Goal: Task Accomplishment & Management: Manage account settings

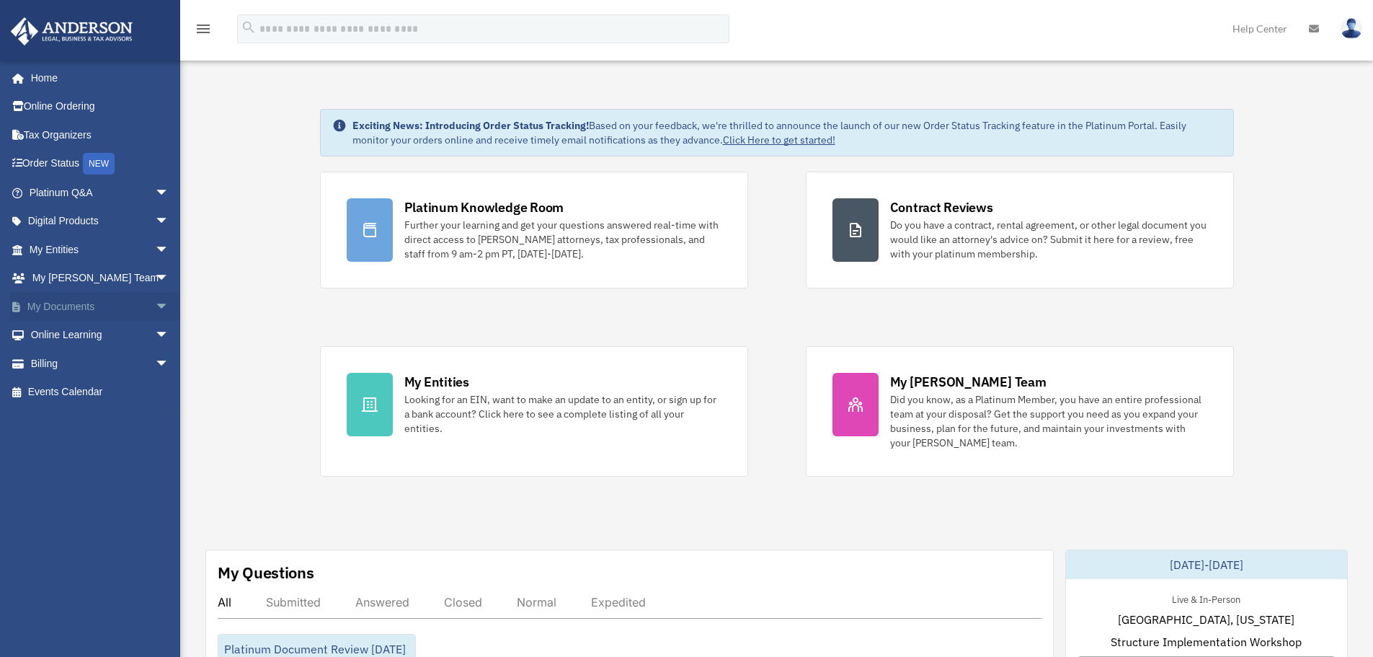
click at [71, 309] on link "My Documents arrow_drop_down" at bounding box center [100, 306] width 181 height 29
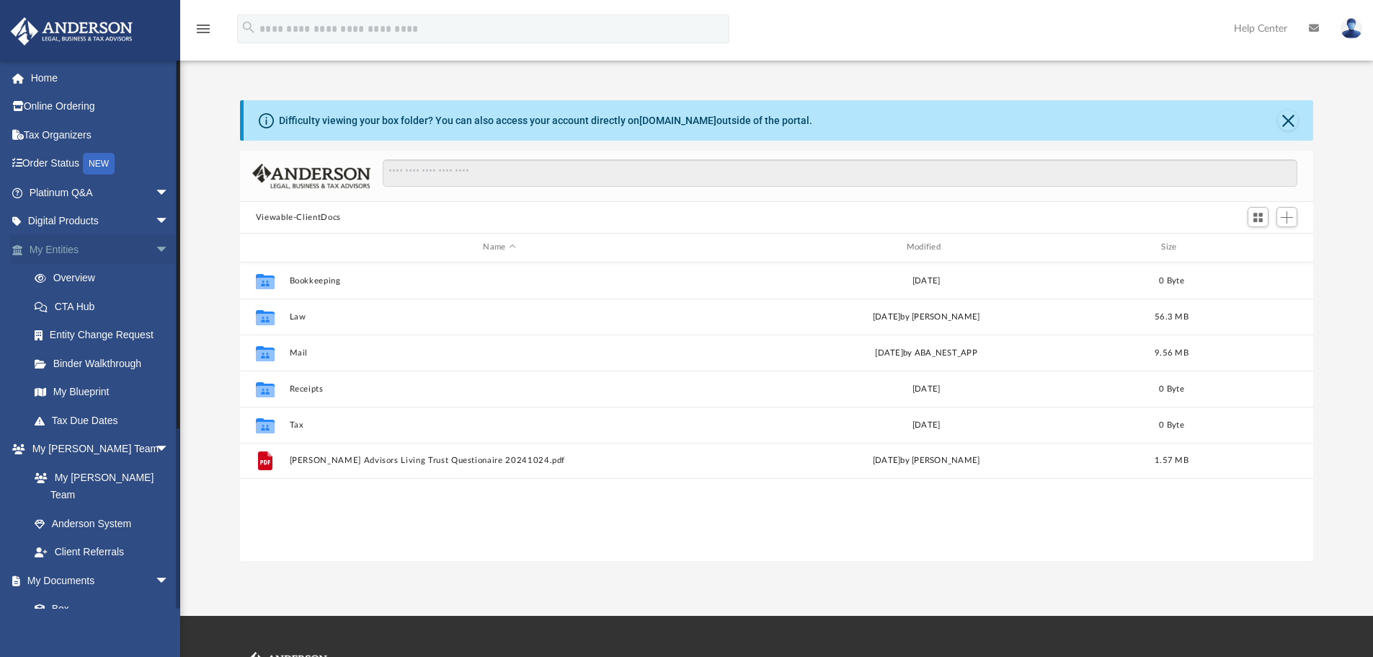
scroll to position [317, 1062]
click at [50, 604] on span at bounding box center [47, 609] width 9 height 10
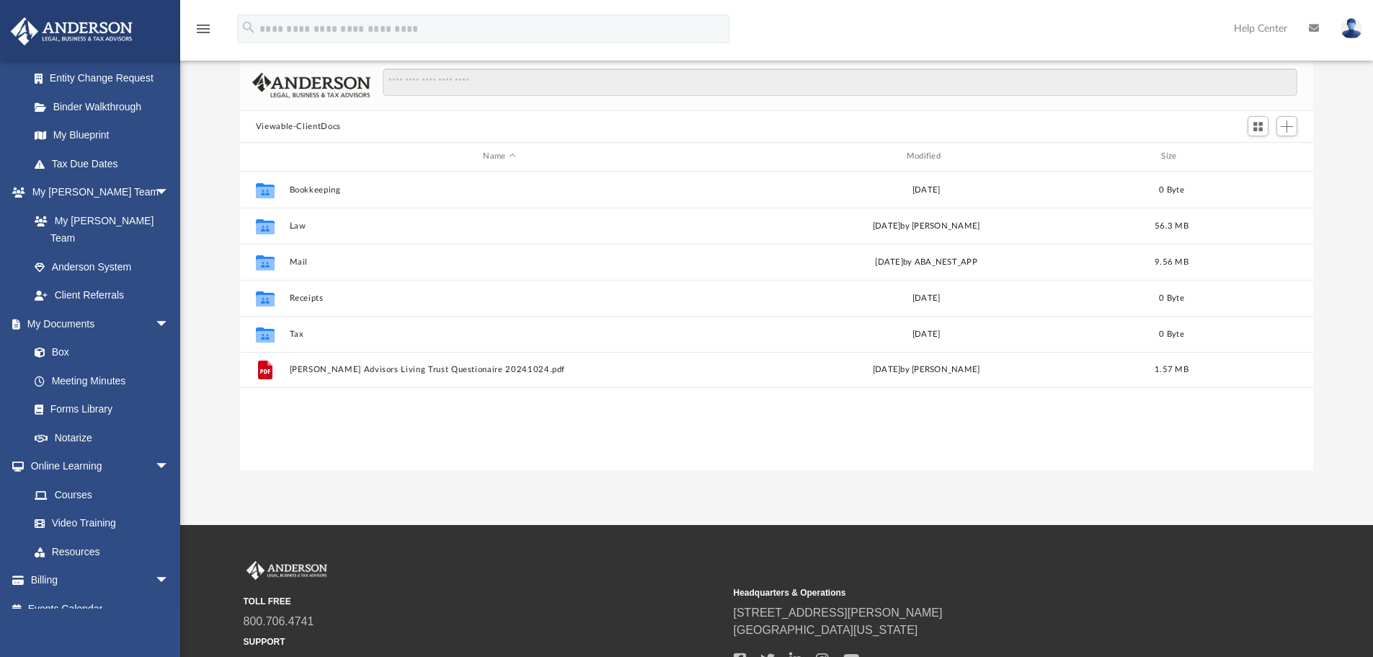
scroll to position [73, 0]
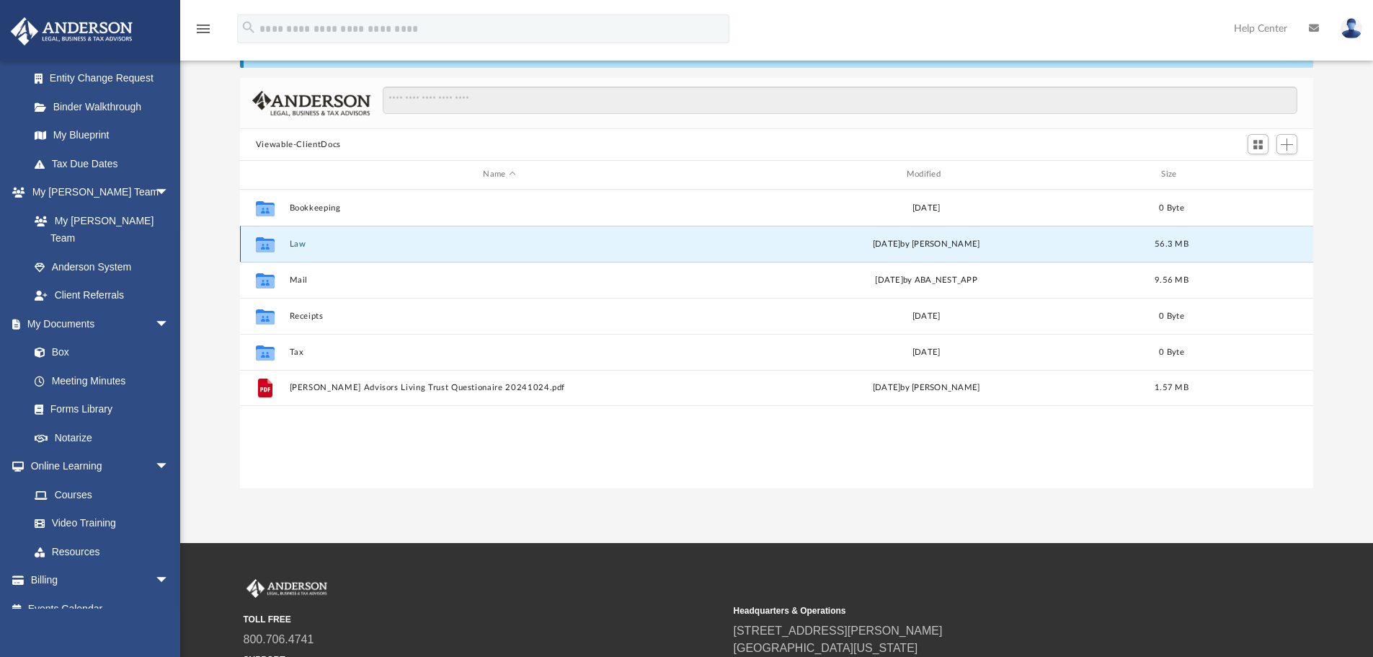
click at [300, 248] on button "Law" at bounding box center [499, 243] width 420 height 9
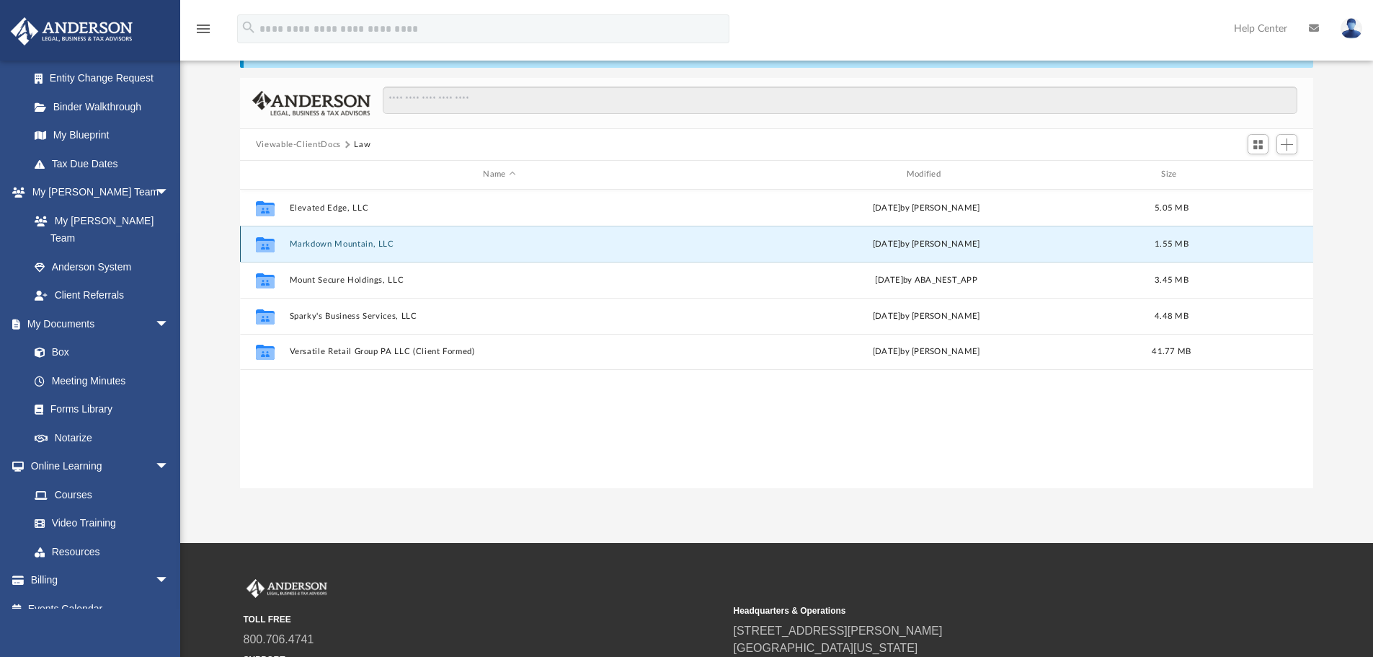
click at [300, 248] on button "Markdown Mountain, LLC" at bounding box center [499, 243] width 420 height 9
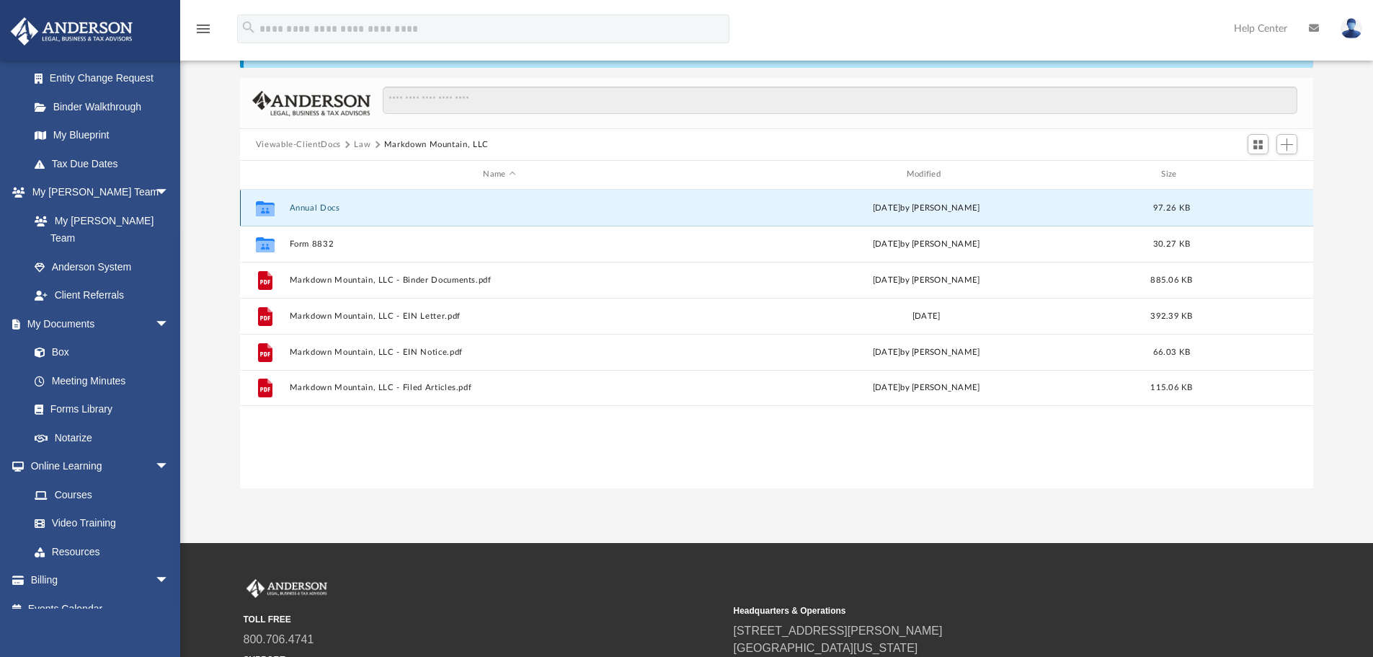
click at [327, 210] on button "Annual Docs" at bounding box center [499, 207] width 420 height 9
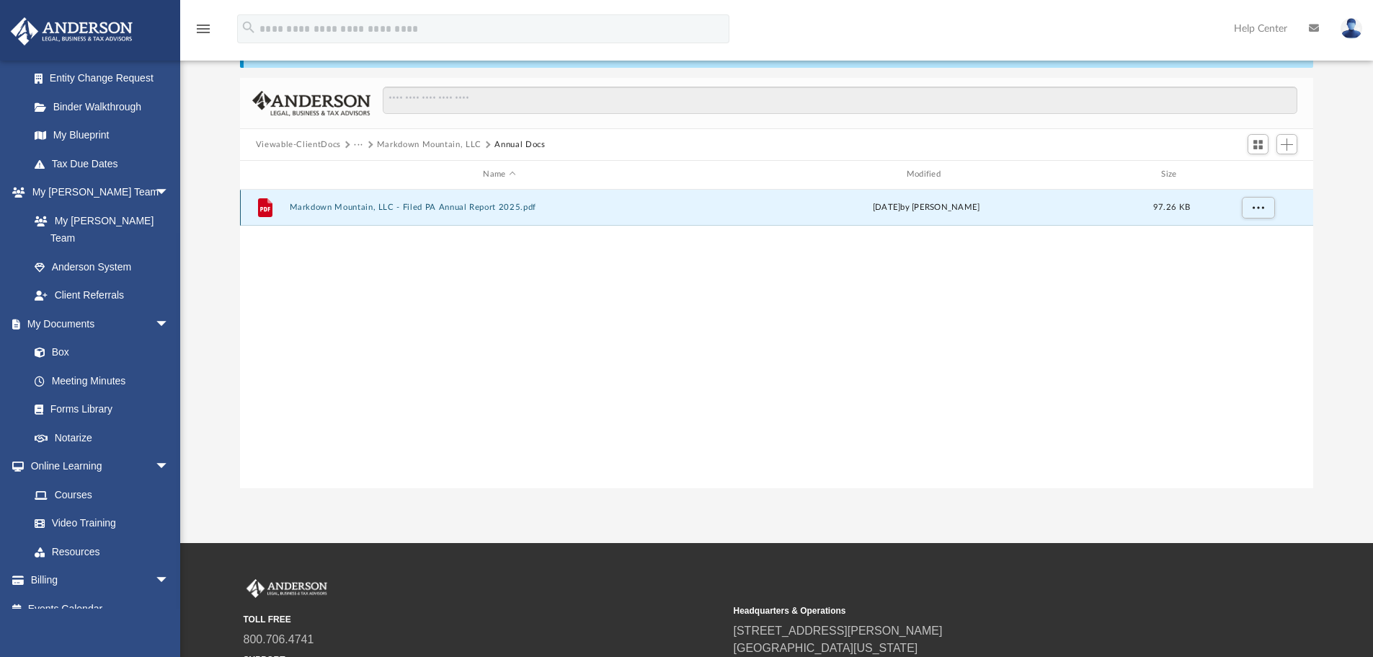
click at [327, 210] on button "Markdown Mountain, LLC - Filed PA Annual Report 2025.pdf" at bounding box center [499, 207] width 420 height 9
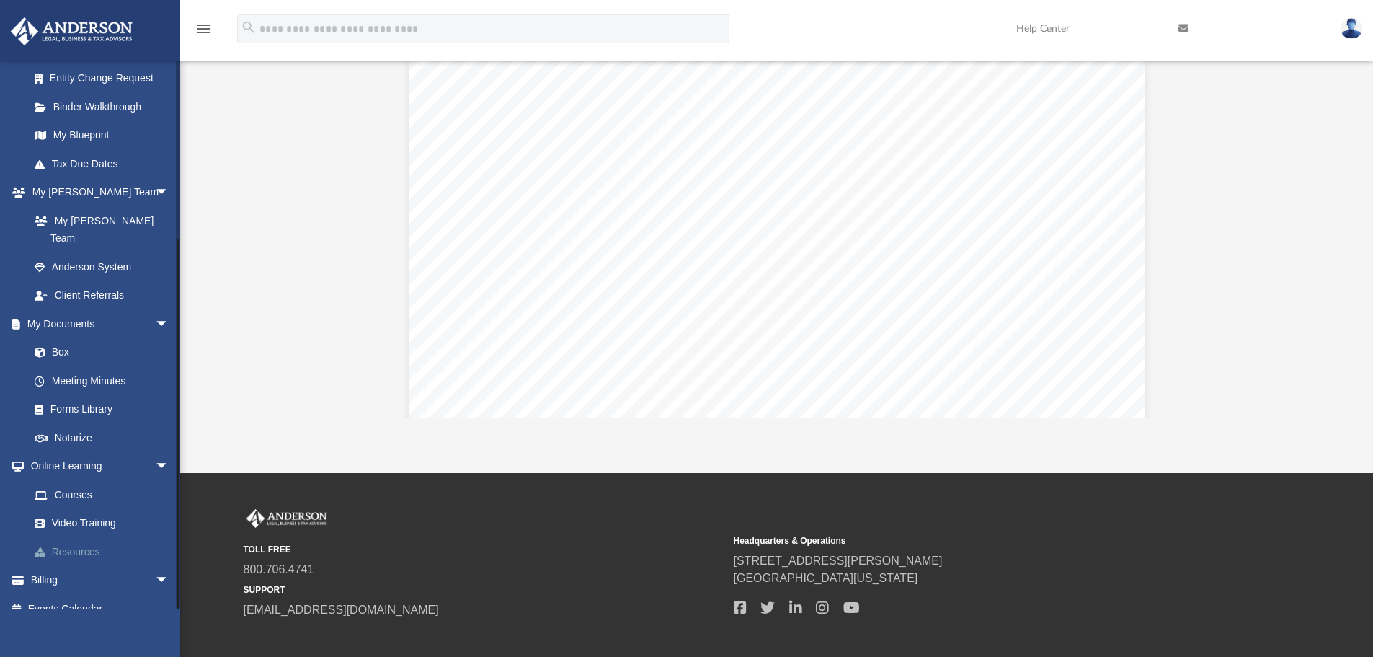
scroll to position [144, 0]
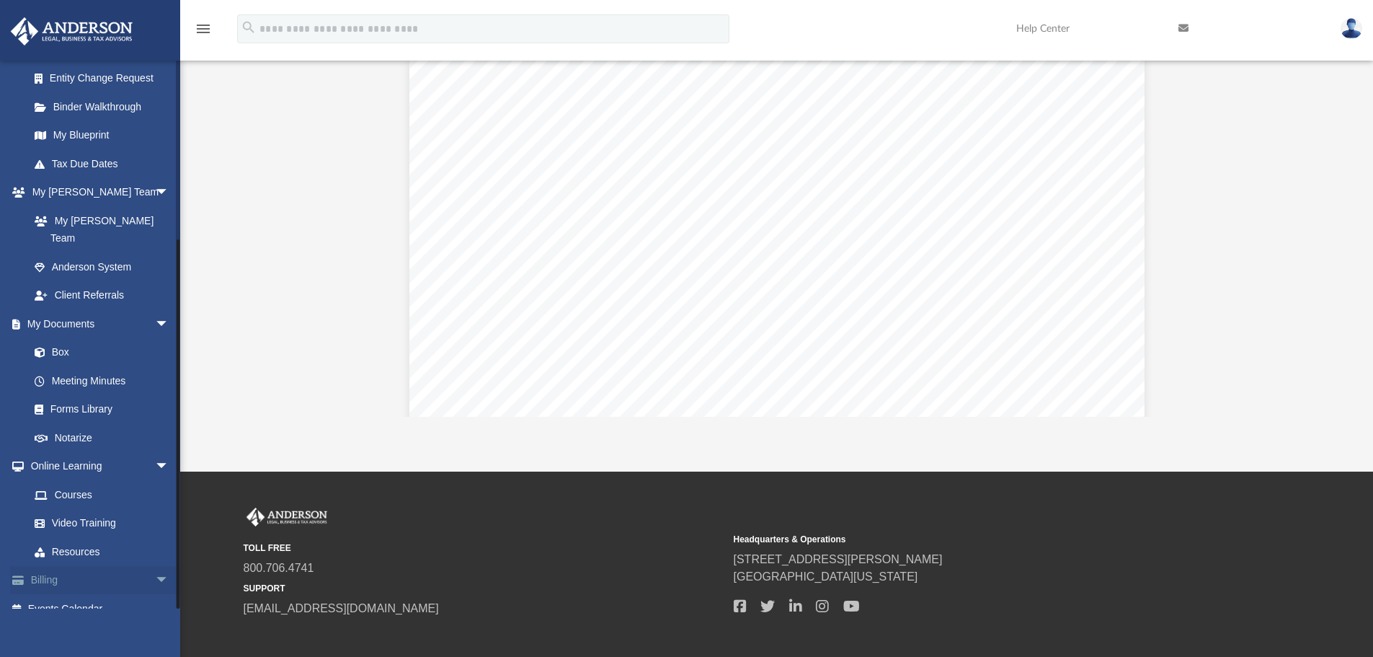
click at [59, 566] on link "Billing arrow_drop_down" at bounding box center [100, 580] width 181 height 29
click at [155, 566] on span "arrow_drop_down" at bounding box center [169, 581] width 29 height 30
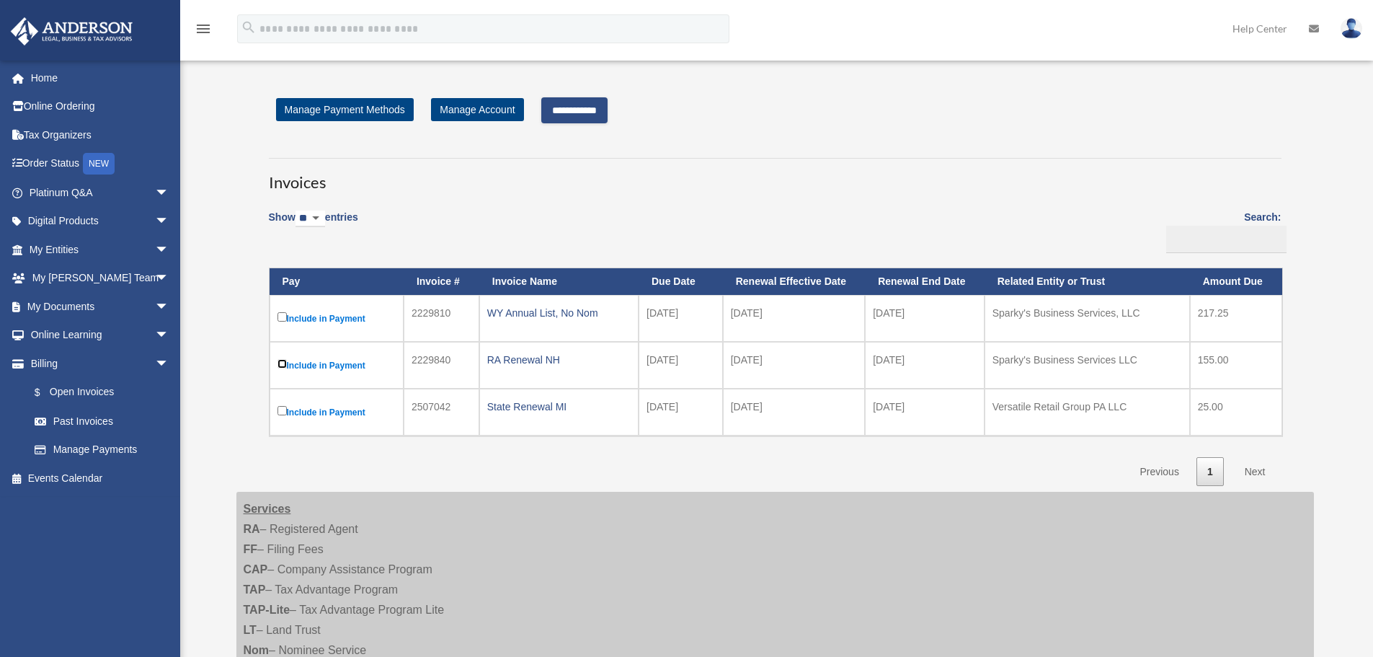
scroll to position [144, 0]
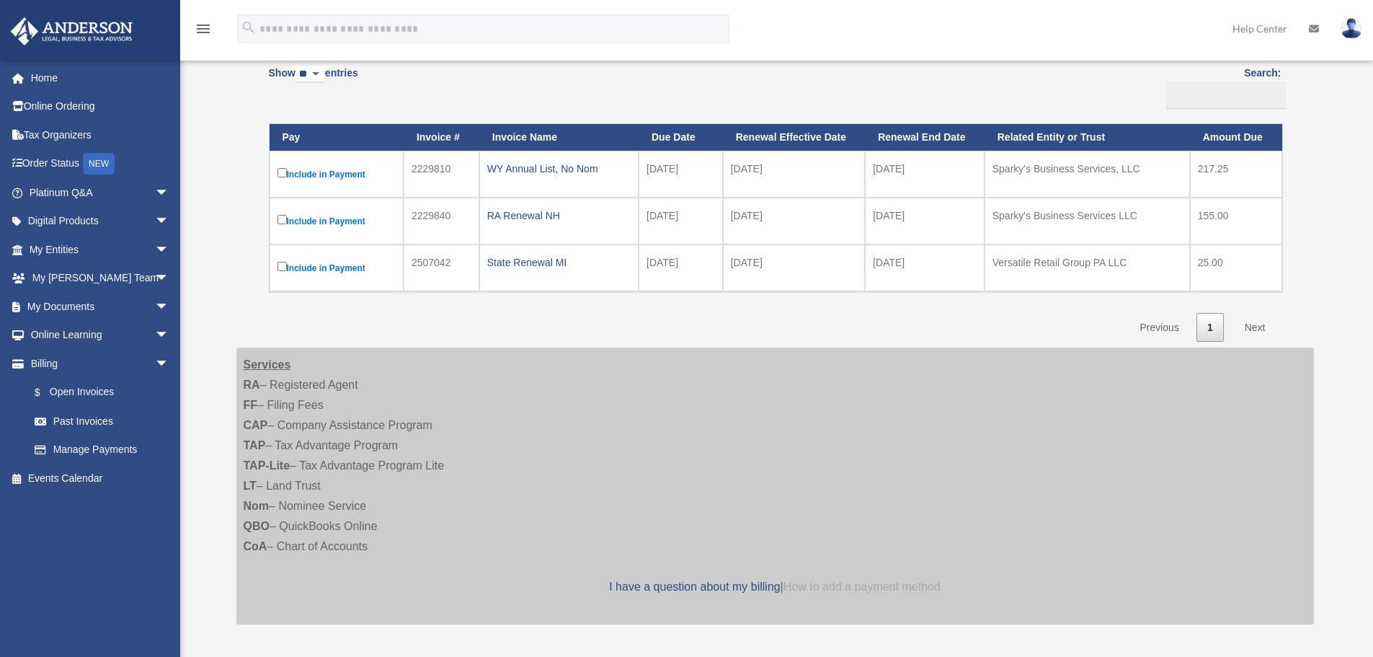
click at [885, 586] on link "How to add a payment method" at bounding box center [861, 586] width 157 height 12
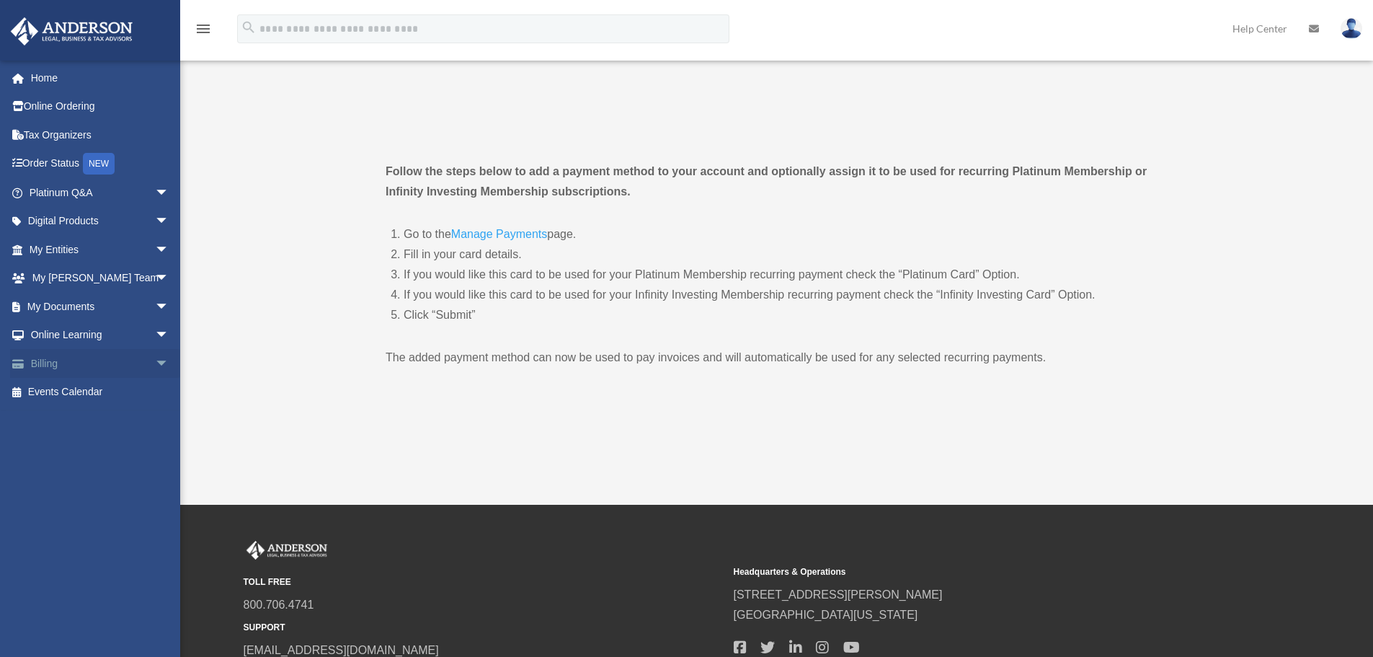
click at [78, 361] on link "Billing arrow_drop_down" at bounding box center [100, 363] width 181 height 29
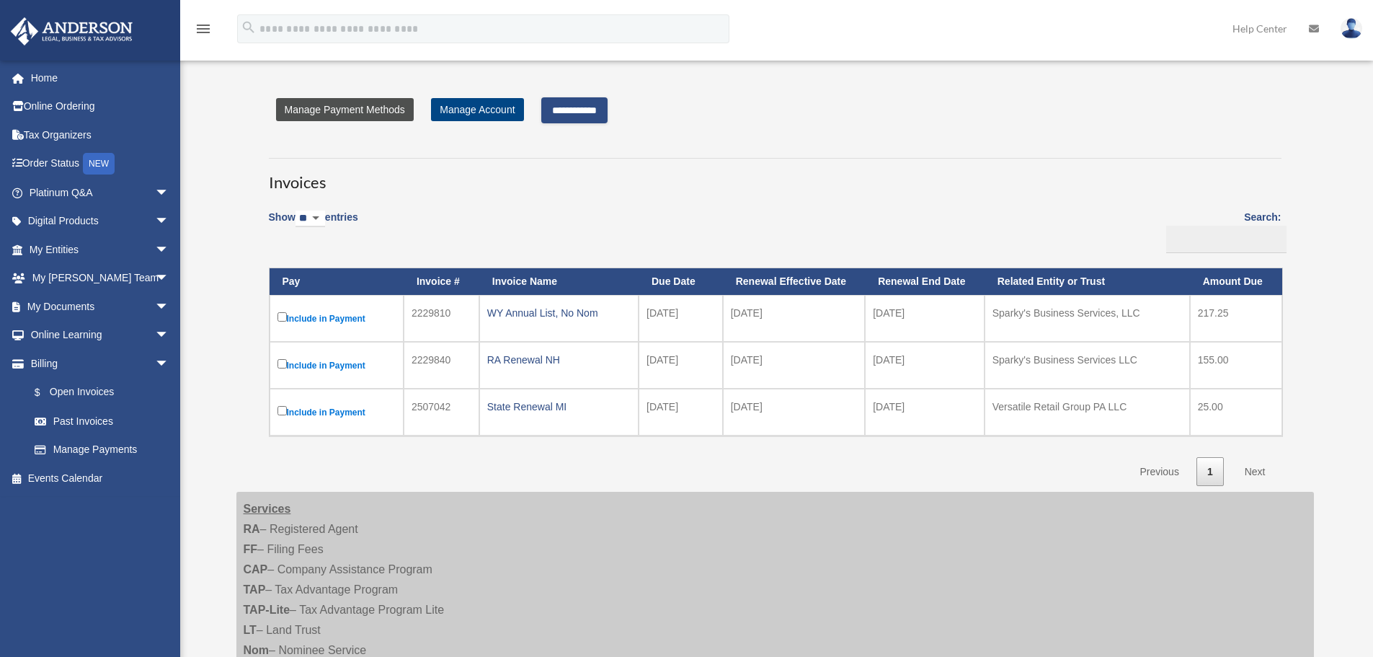
click at [334, 105] on link "Manage Payment Methods" at bounding box center [345, 109] width 138 height 23
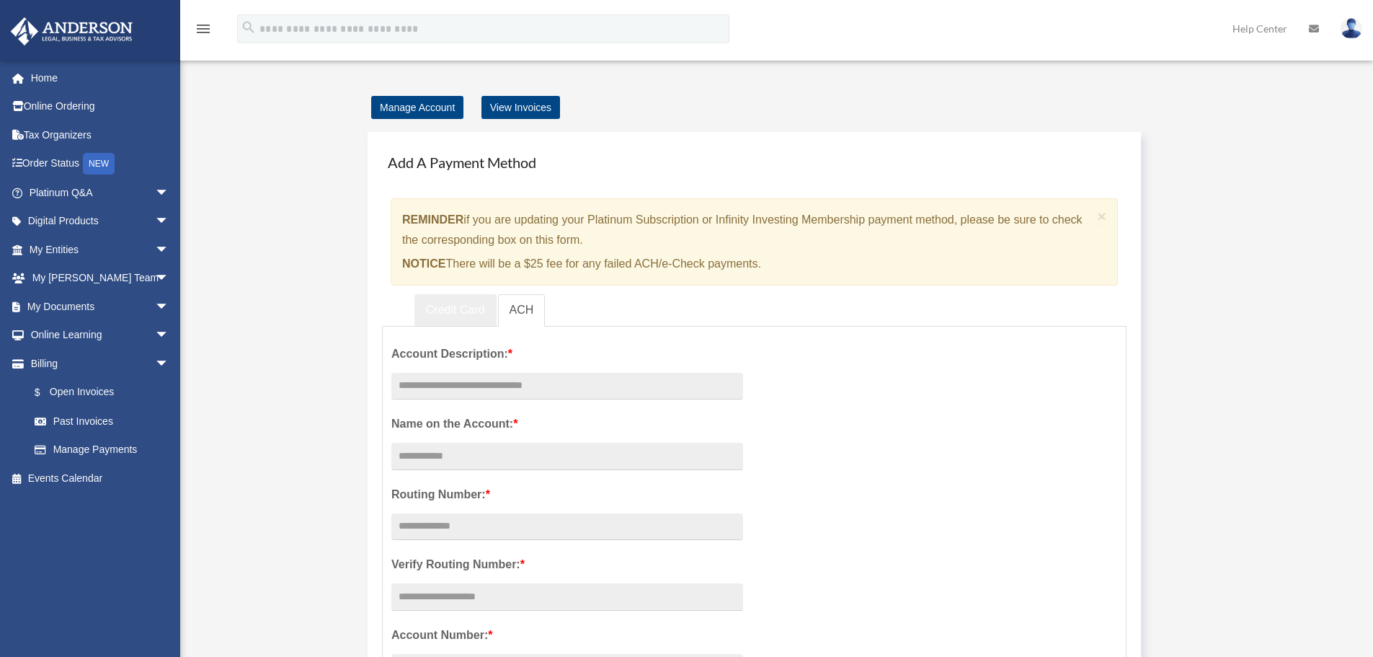
click at [467, 314] on link "Credit Card" at bounding box center [455, 310] width 82 height 32
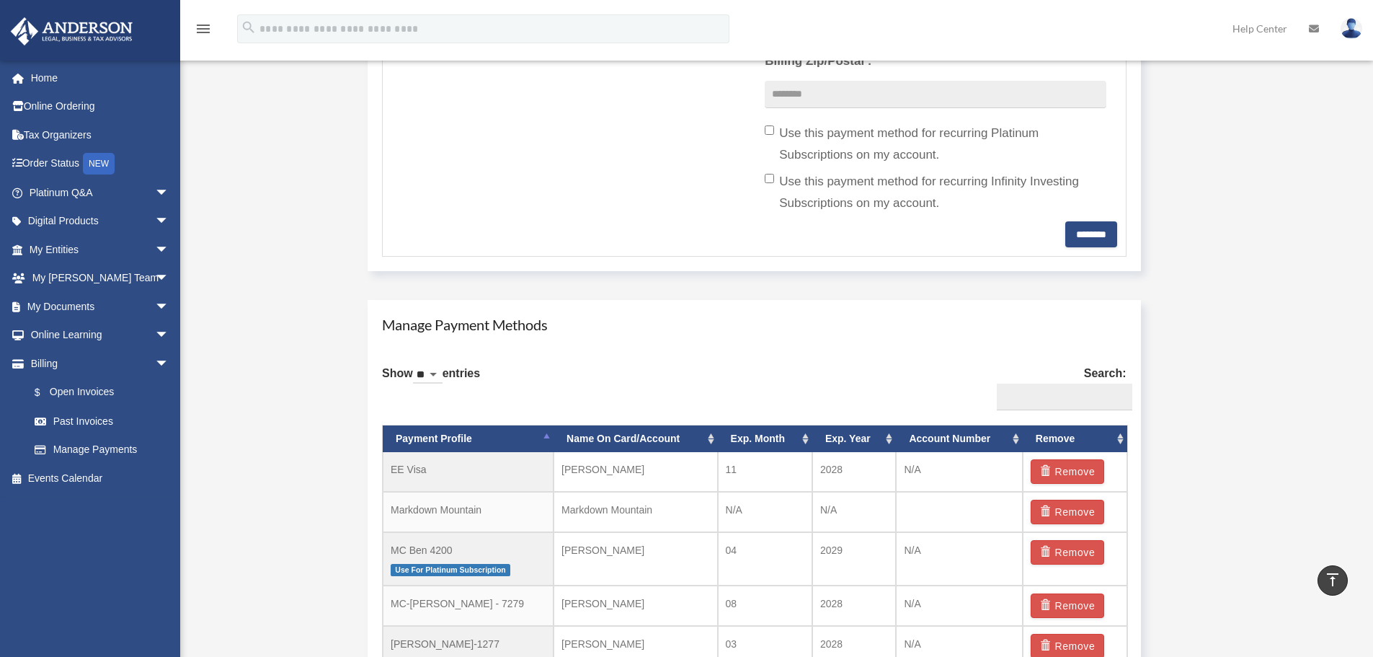
scroll to position [649, 0]
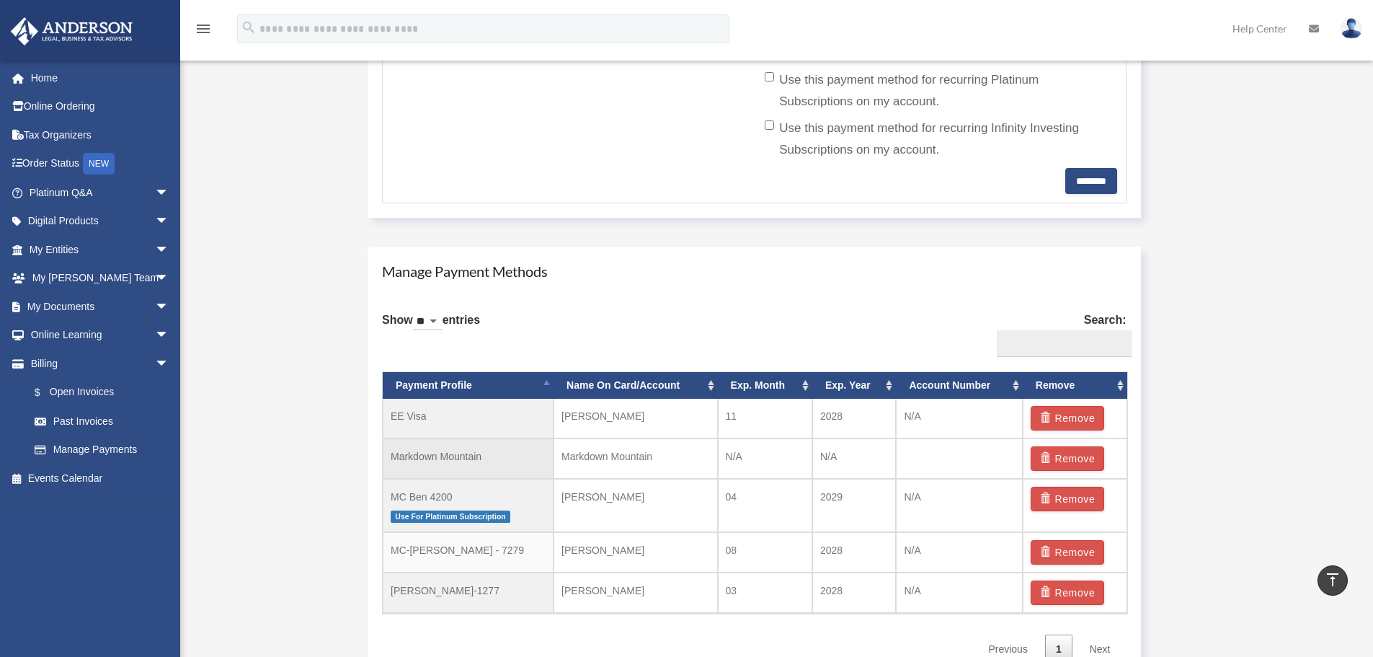
click at [442, 460] on td "Markdown Mountain" at bounding box center [468, 458] width 171 height 40
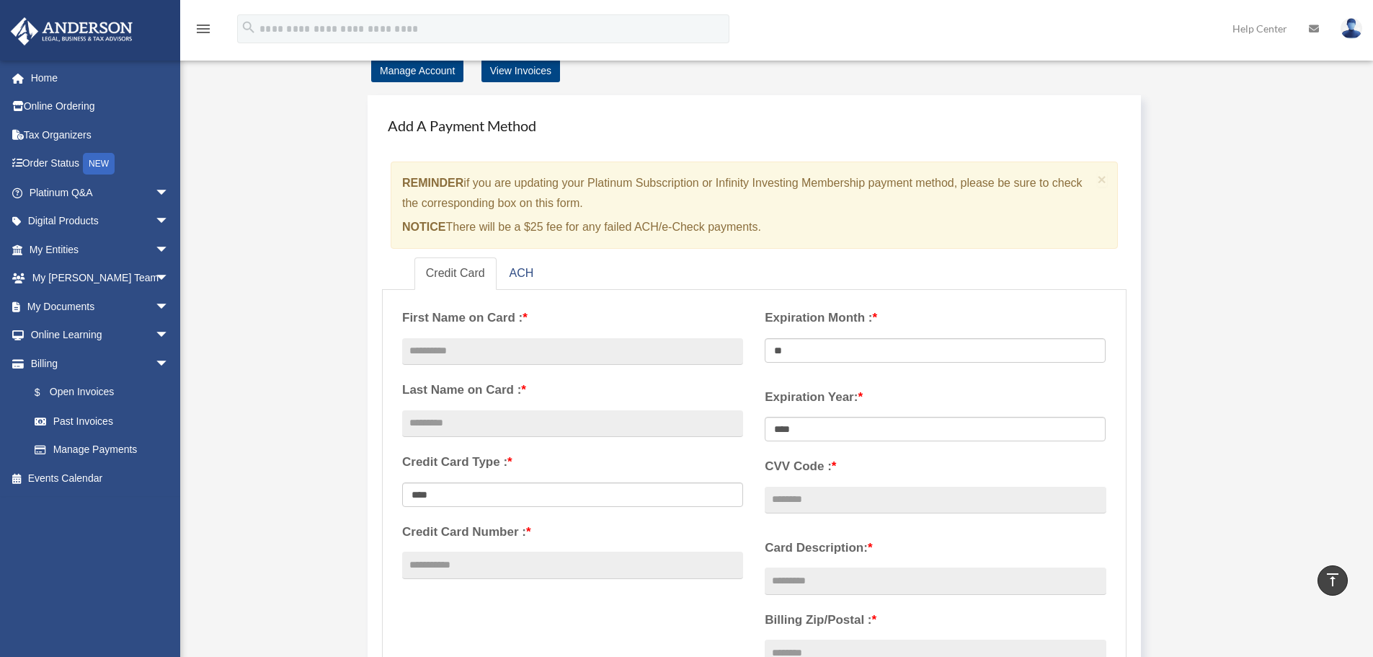
scroll to position [0, 0]
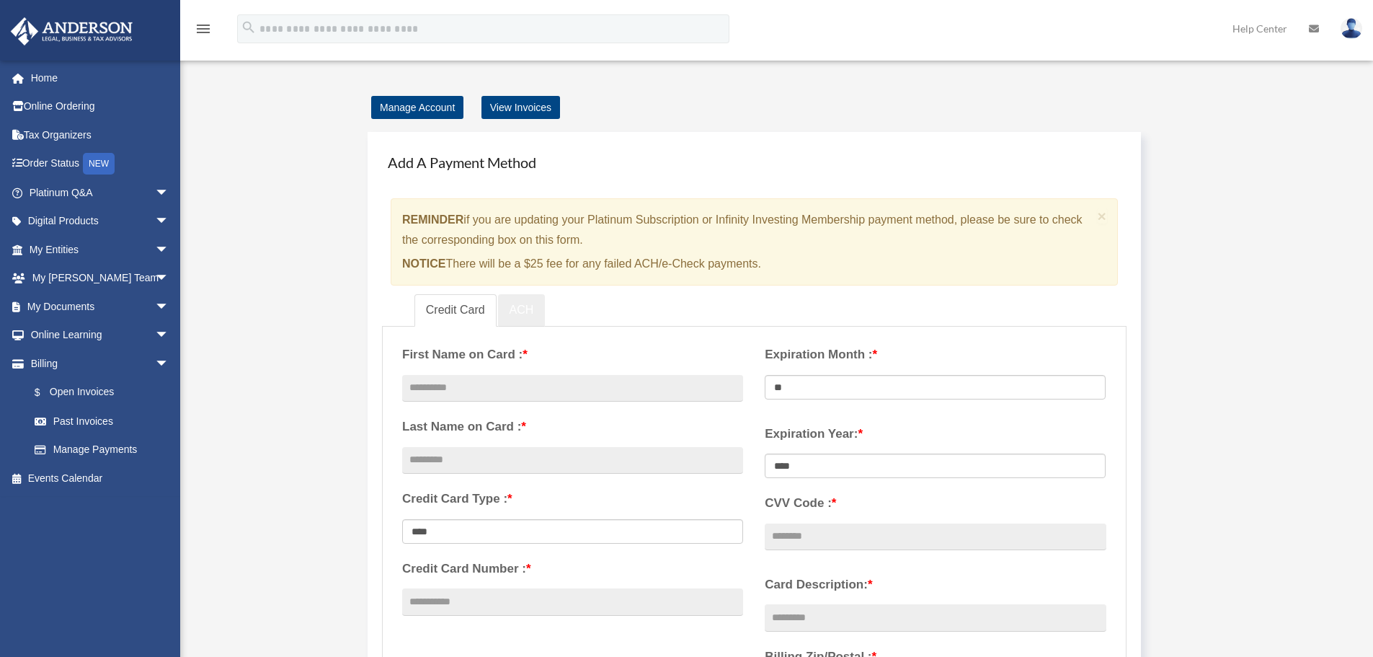
click at [515, 307] on link "ACH" at bounding box center [522, 310] width 48 height 32
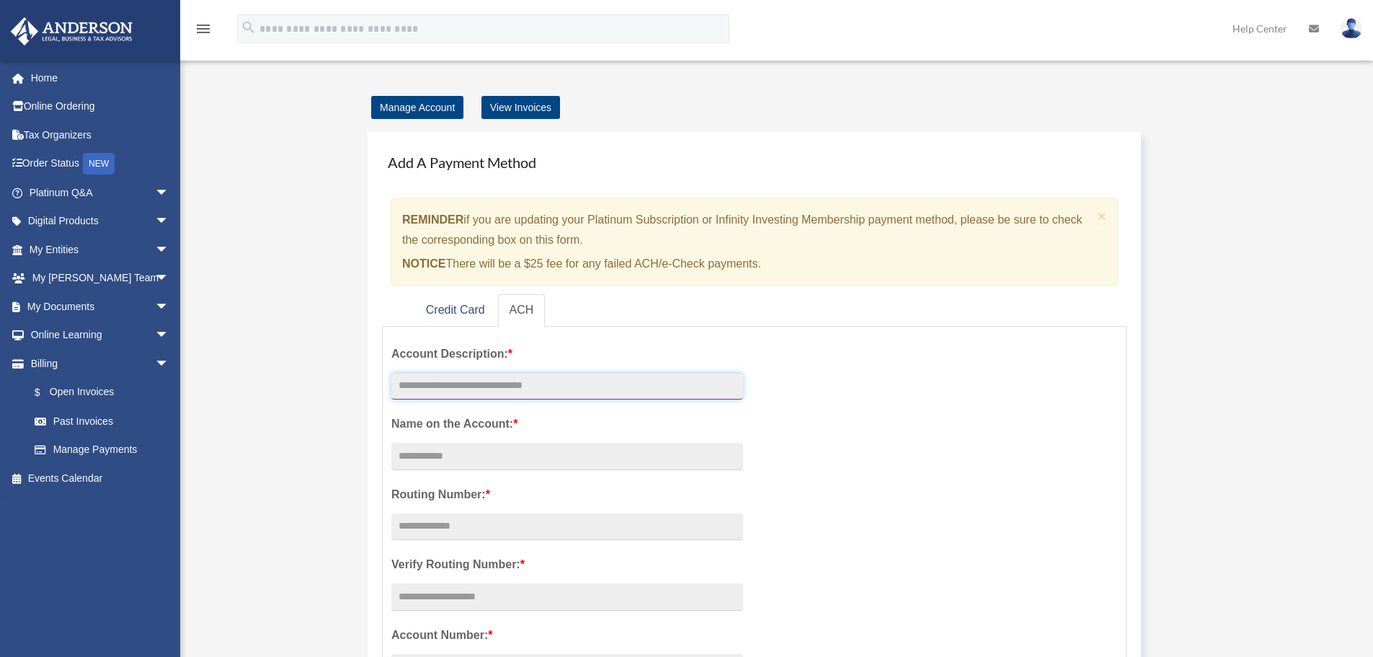
click at [415, 383] on input "text" at bounding box center [567, 386] width 352 height 27
type input "**********"
type input "*********"
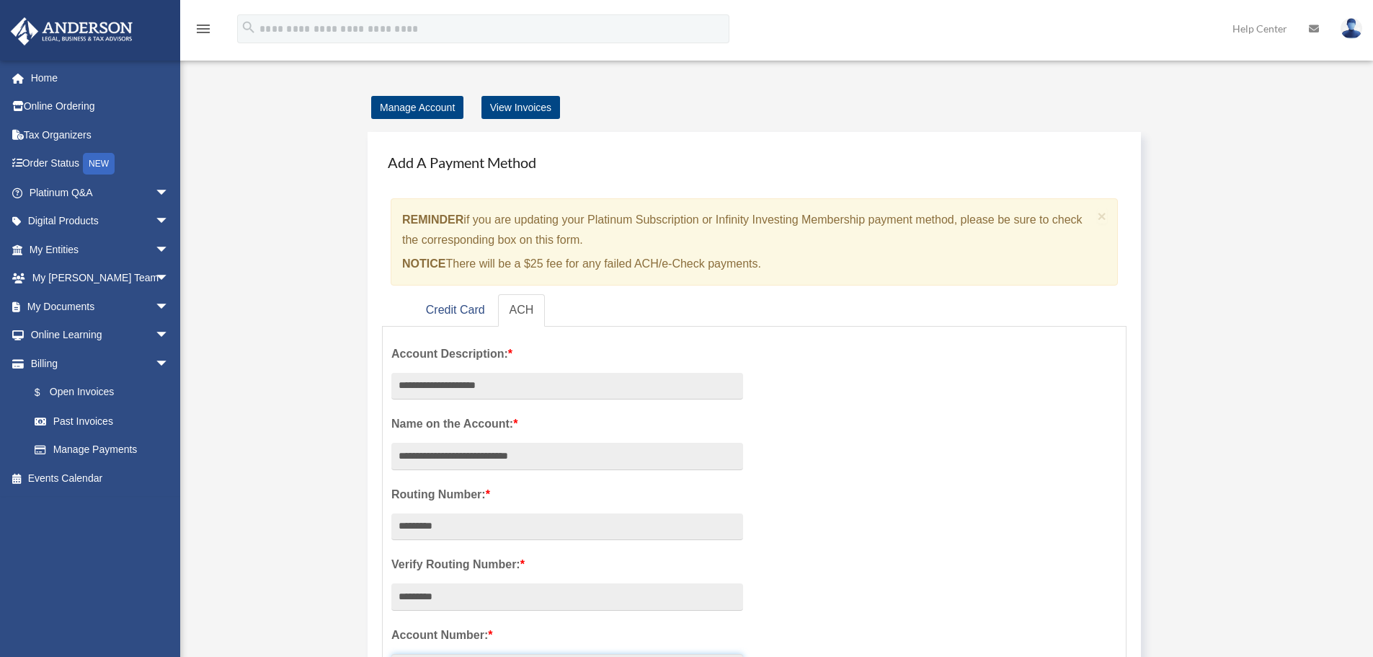
scroll to position [24, 0]
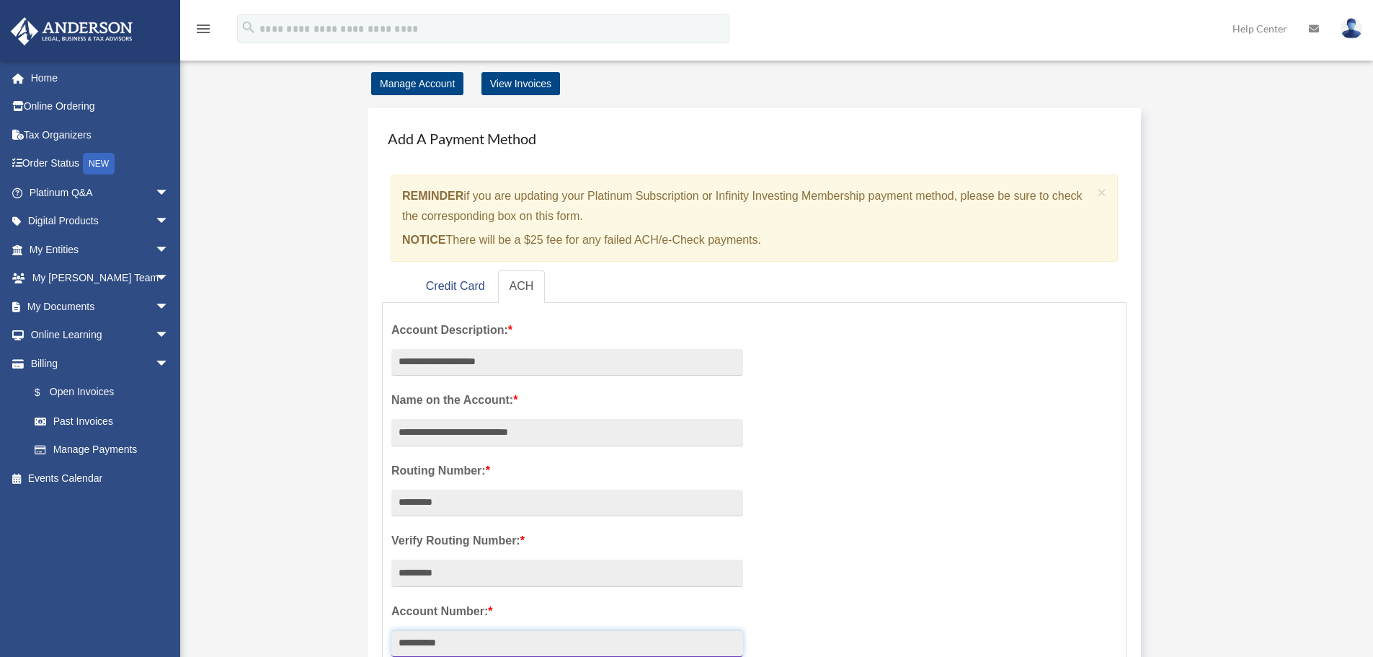
type input "**********"
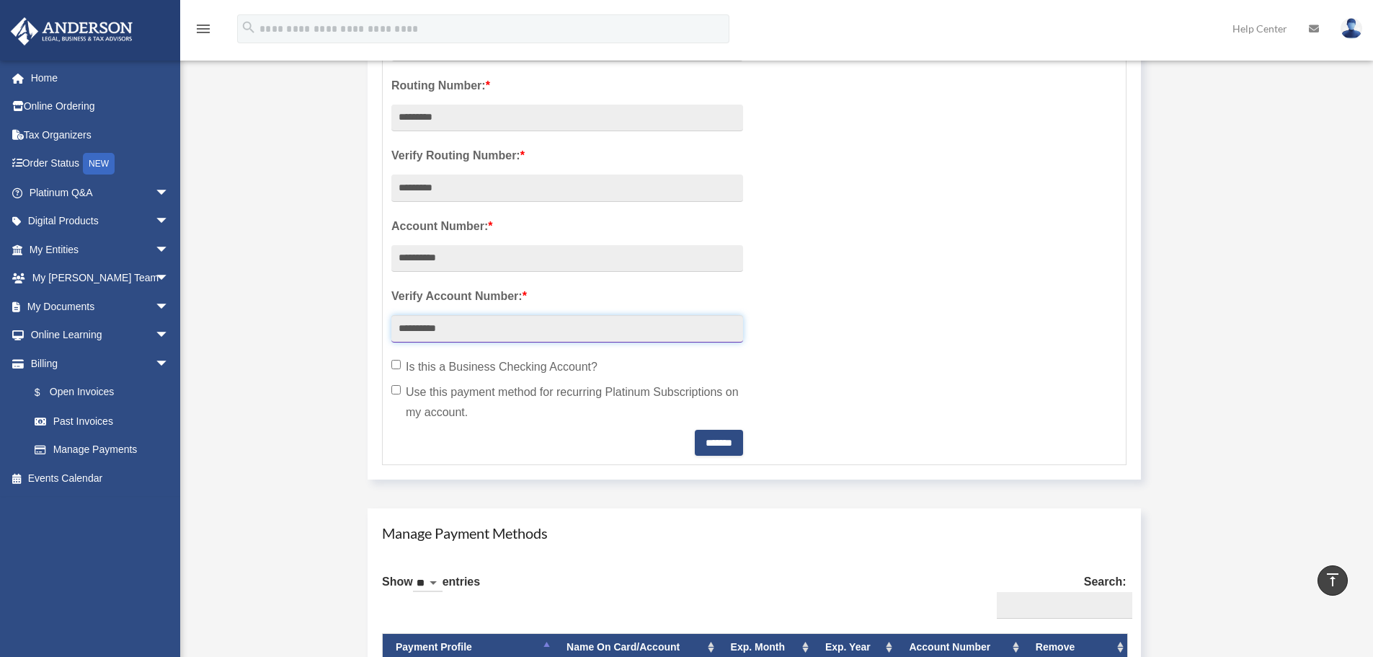
type input "**********"
click at [724, 450] on input "*******" at bounding box center [719, 443] width 48 height 26
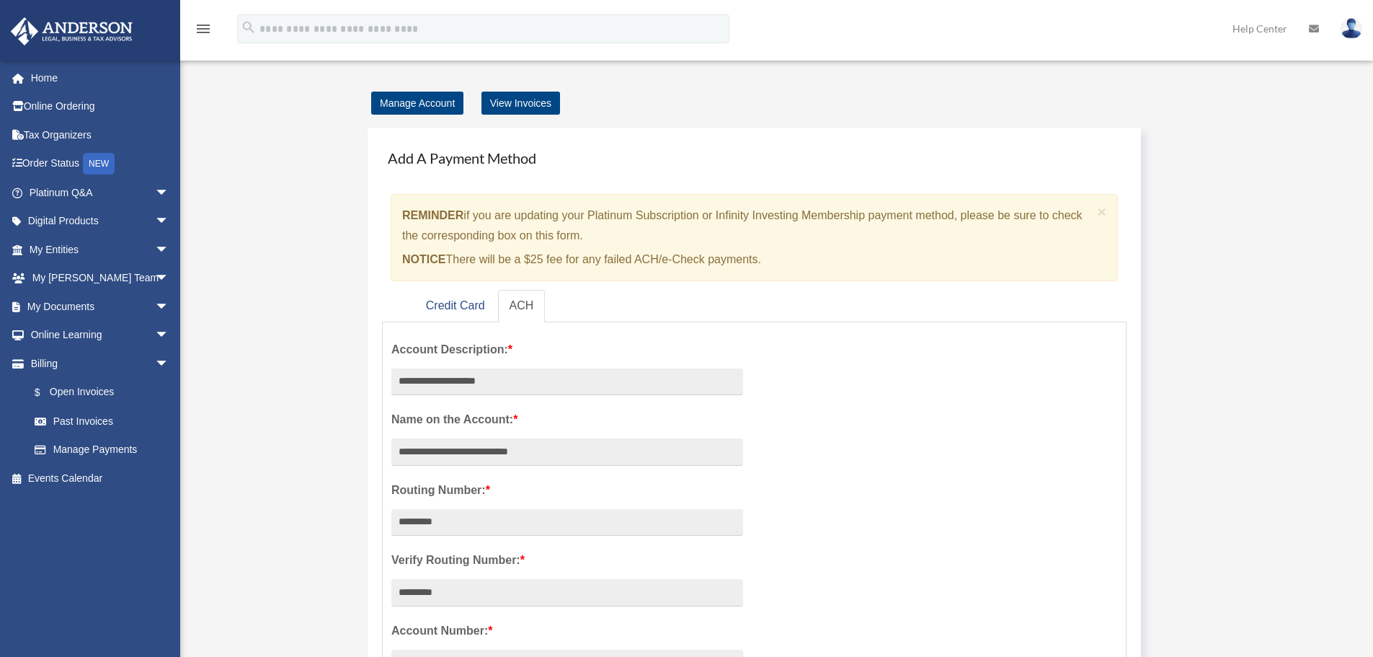
scroll to position [0, 0]
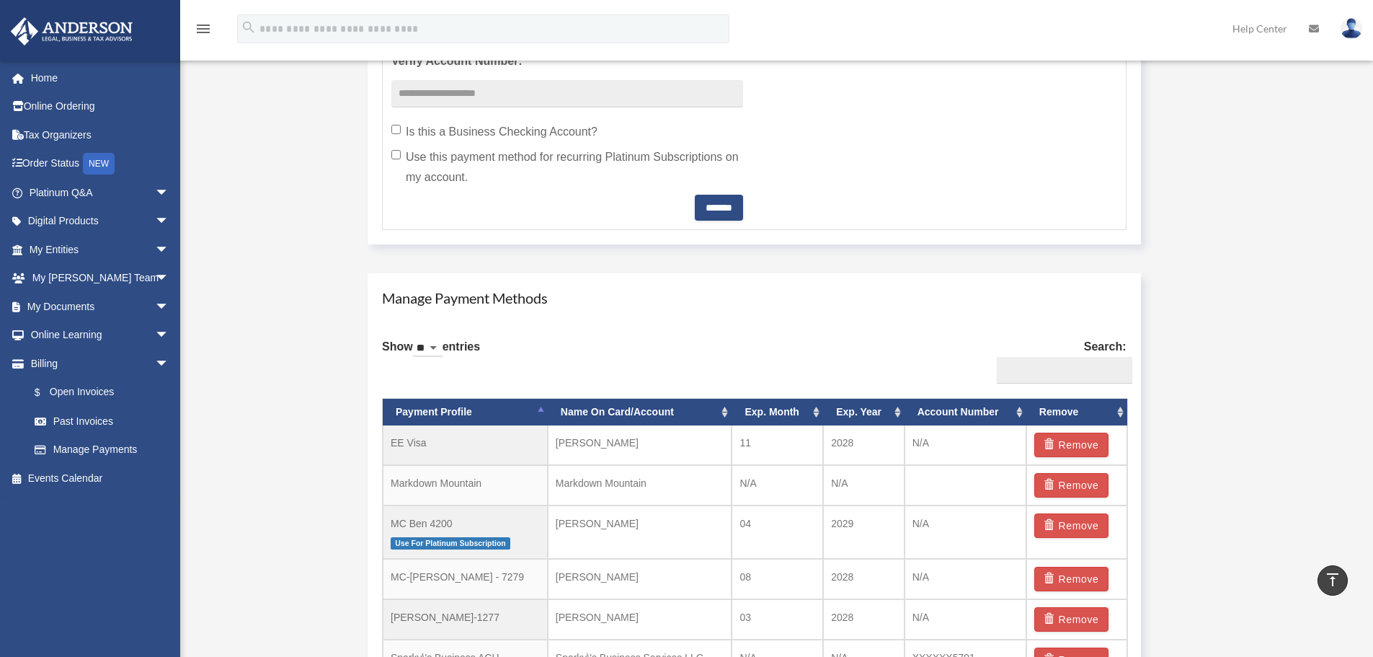
scroll to position [865, 0]
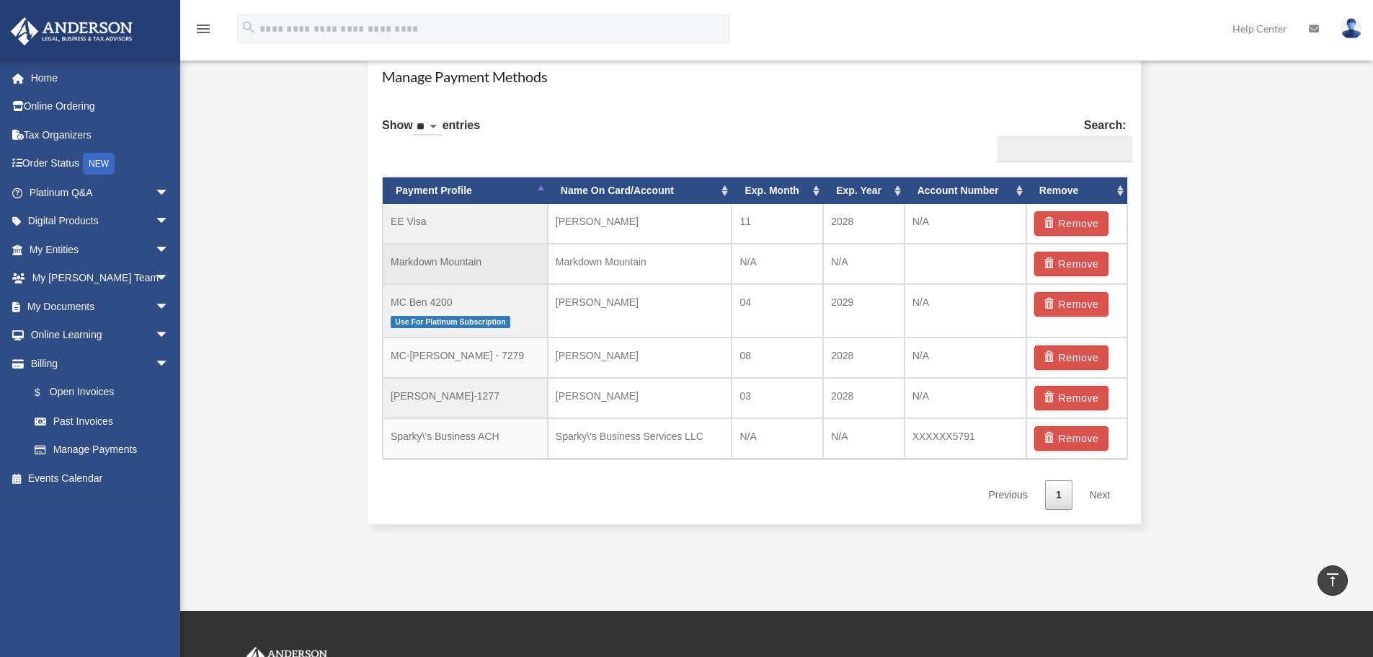
click at [453, 262] on td "Markdown Mountain" at bounding box center [465, 264] width 165 height 40
click at [959, 268] on td at bounding box center [966, 264] width 122 height 40
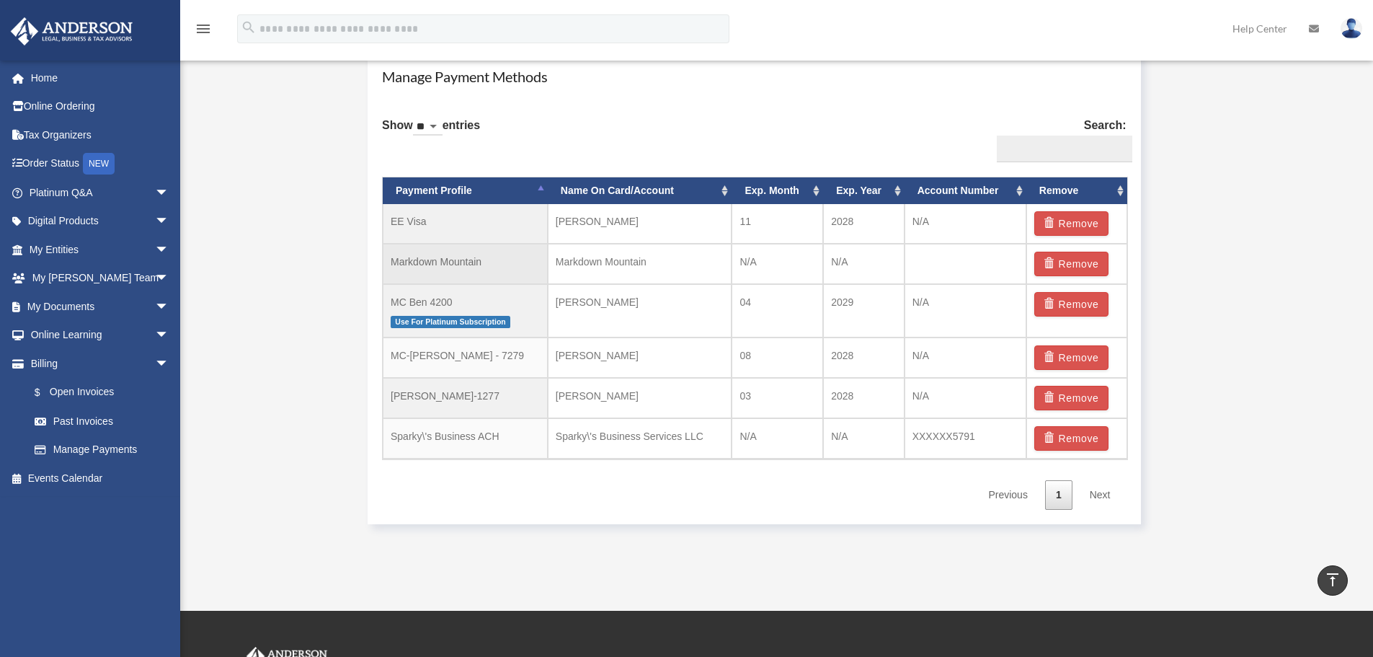
click at [484, 262] on td "Markdown Mountain" at bounding box center [465, 264] width 165 height 40
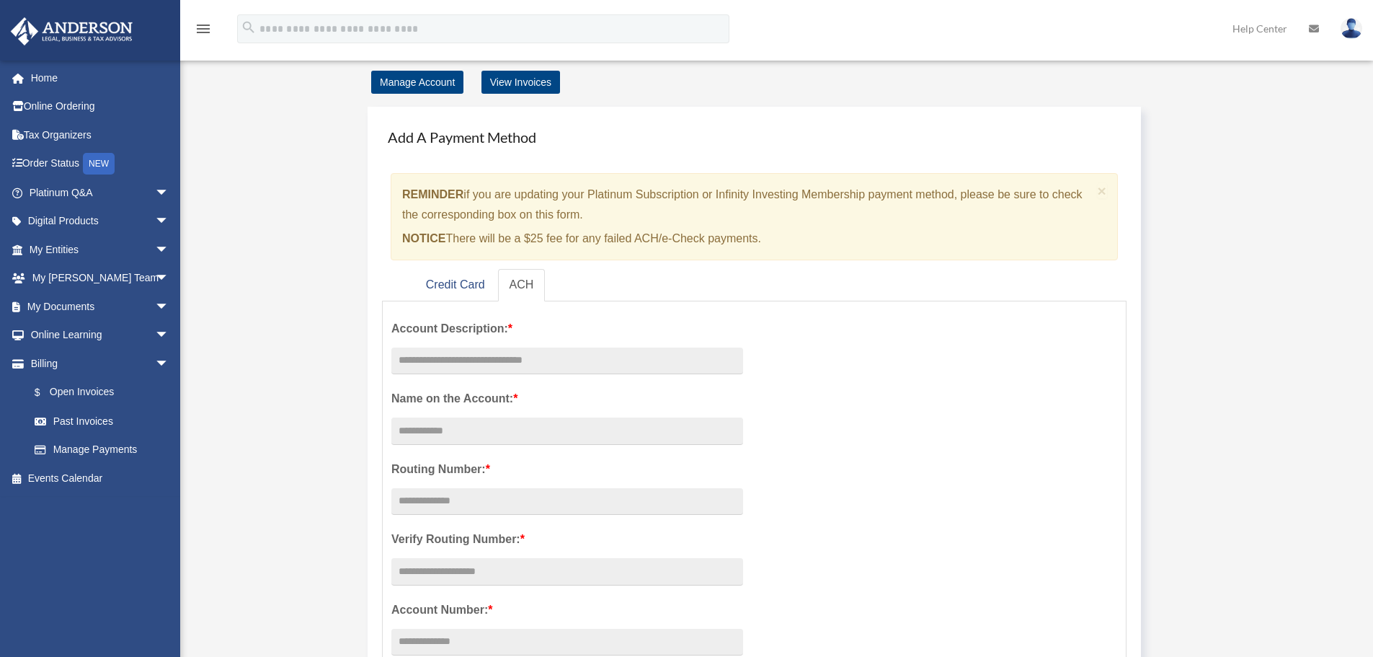
scroll to position [0, 0]
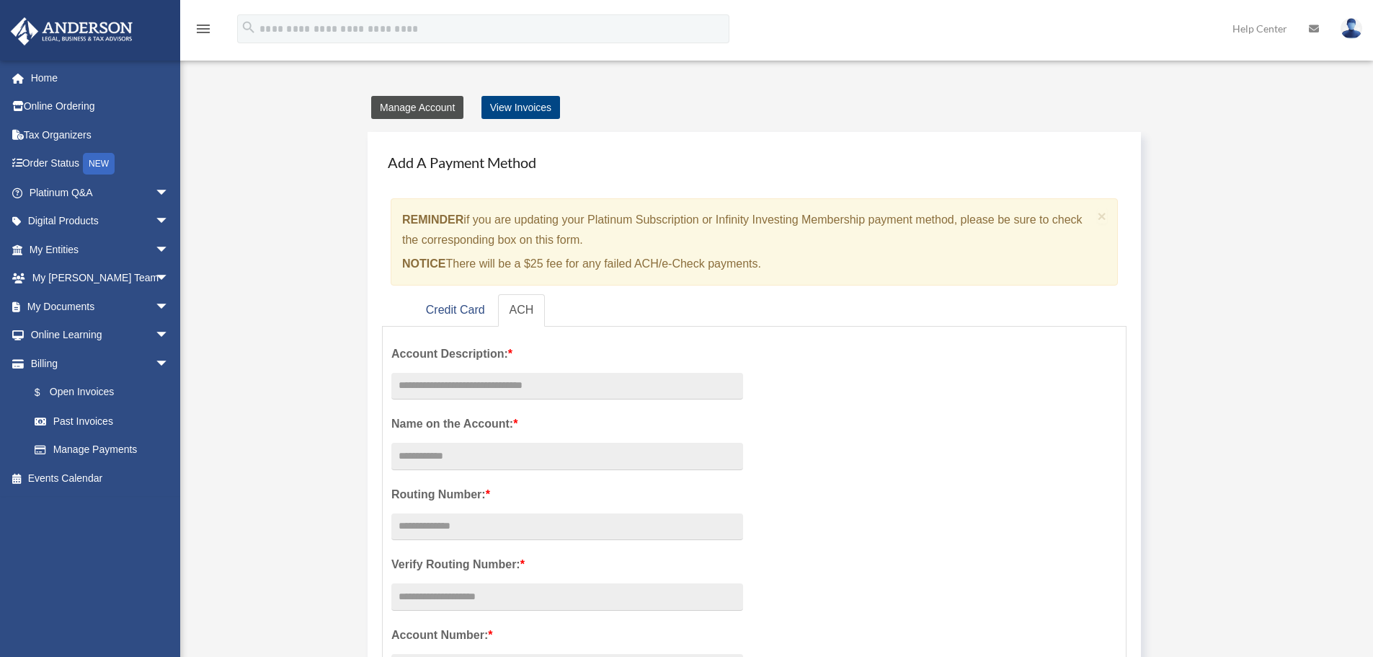
click at [429, 110] on link "Manage Account" at bounding box center [417, 107] width 92 height 23
click at [71, 397] on link "$ Open Invoices" at bounding box center [105, 393] width 171 height 30
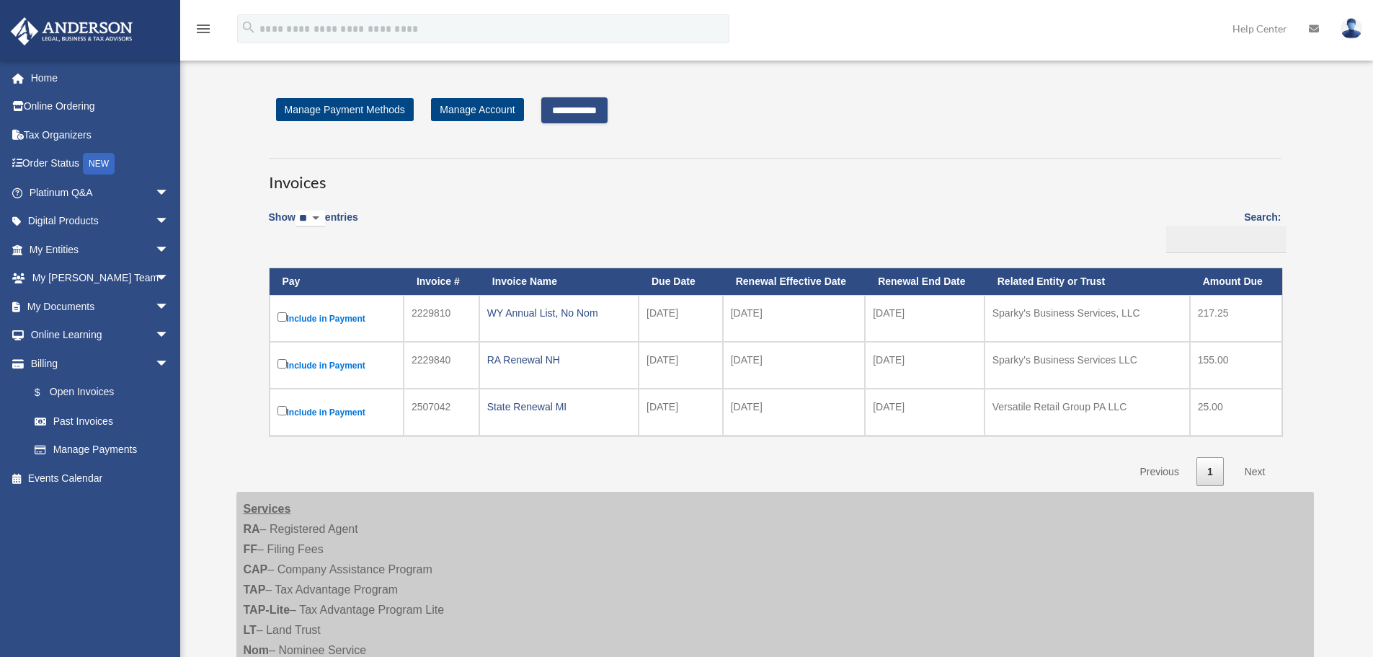
click at [586, 103] on input "**********" at bounding box center [574, 110] width 66 height 26
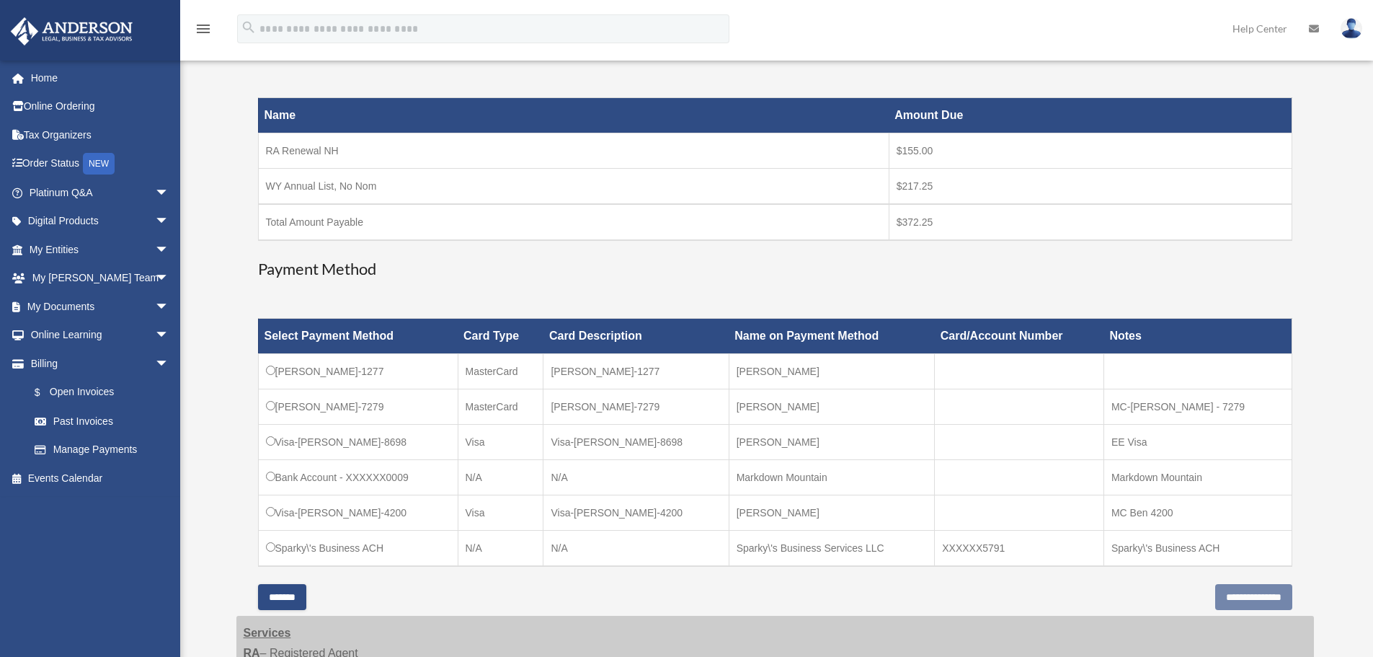
scroll to position [216, 0]
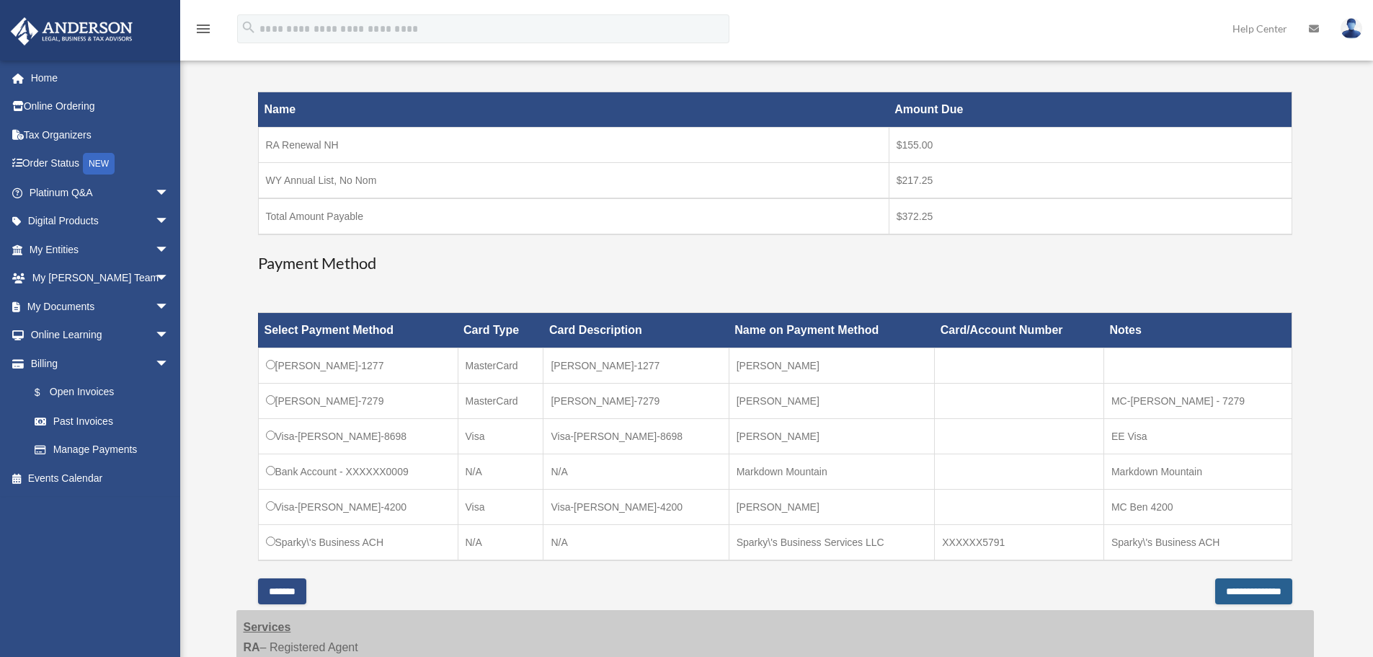
click at [1215, 592] on input "**********" at bounding box center [1253, 591] width 77 height 26
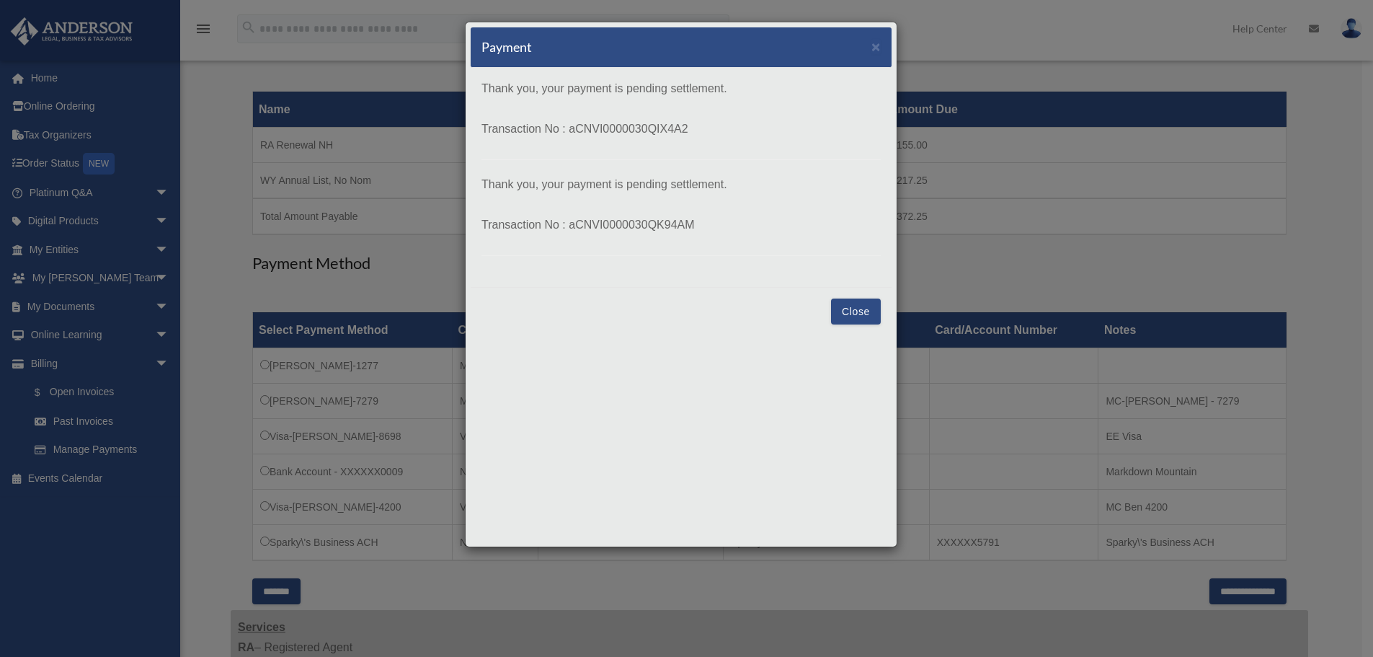
click at [850, 314] on button "Close" at bounding box center [856, 311] width 50 height 26
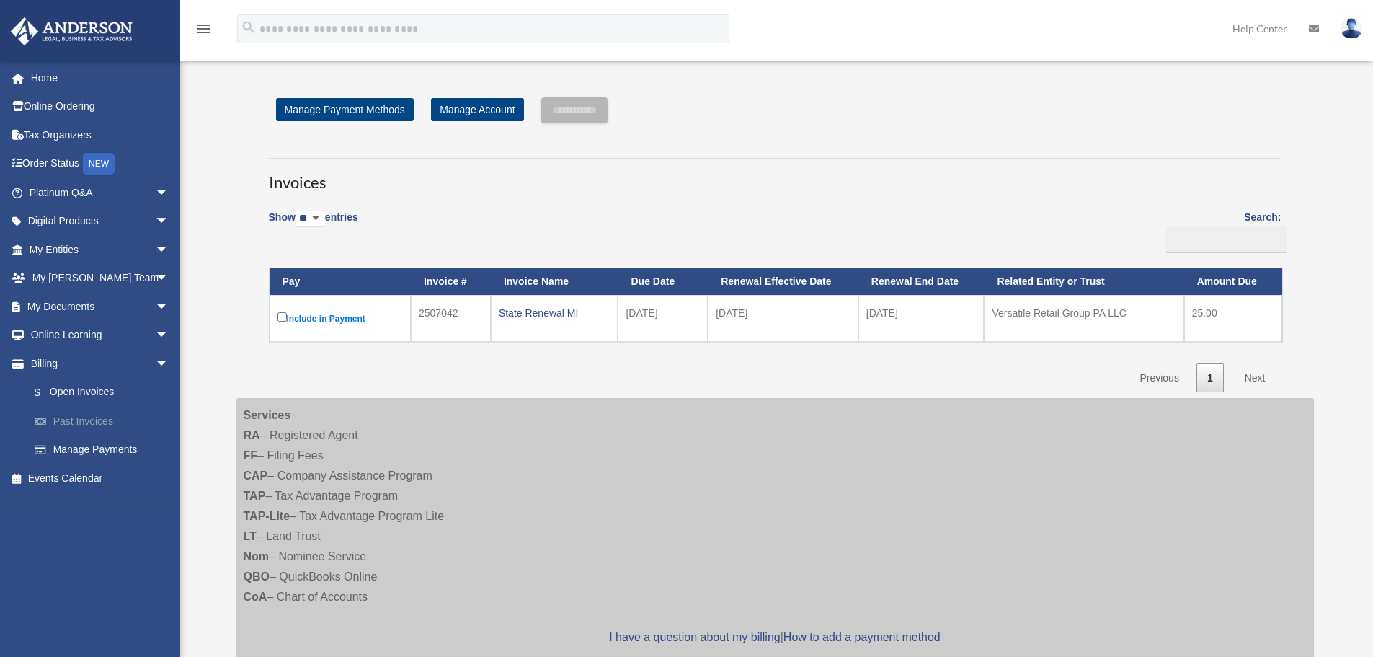
click at [86, 419] on link "Past Invoices" at bounding box center [105, 420] width 171 height 29
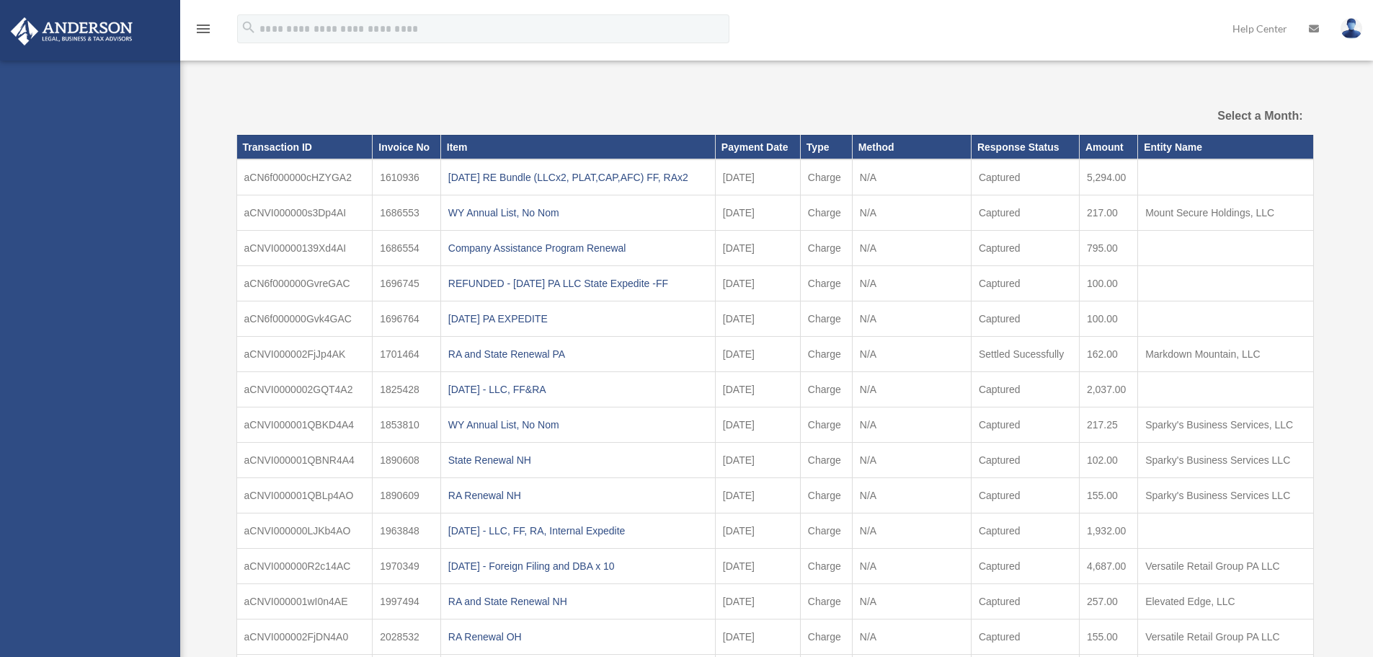
select select
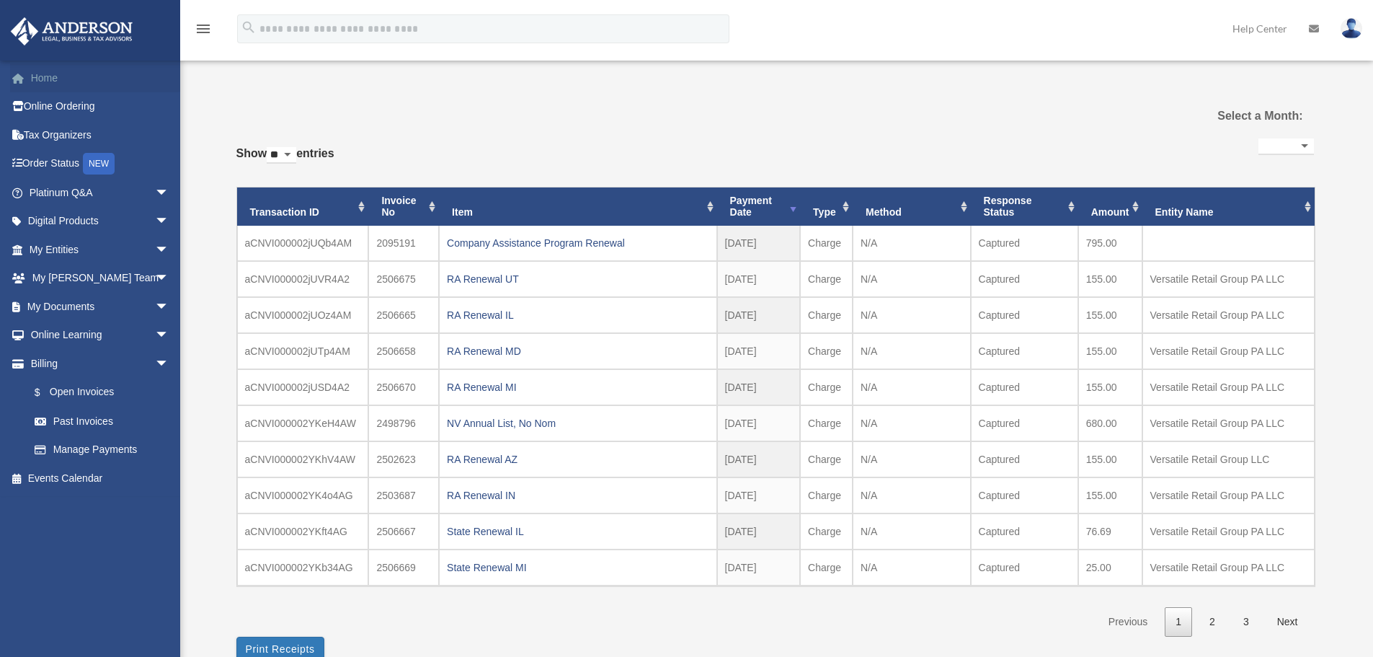
click at [47, 85] on link "Home" at bounding box center [100, 77] width 181 height 29
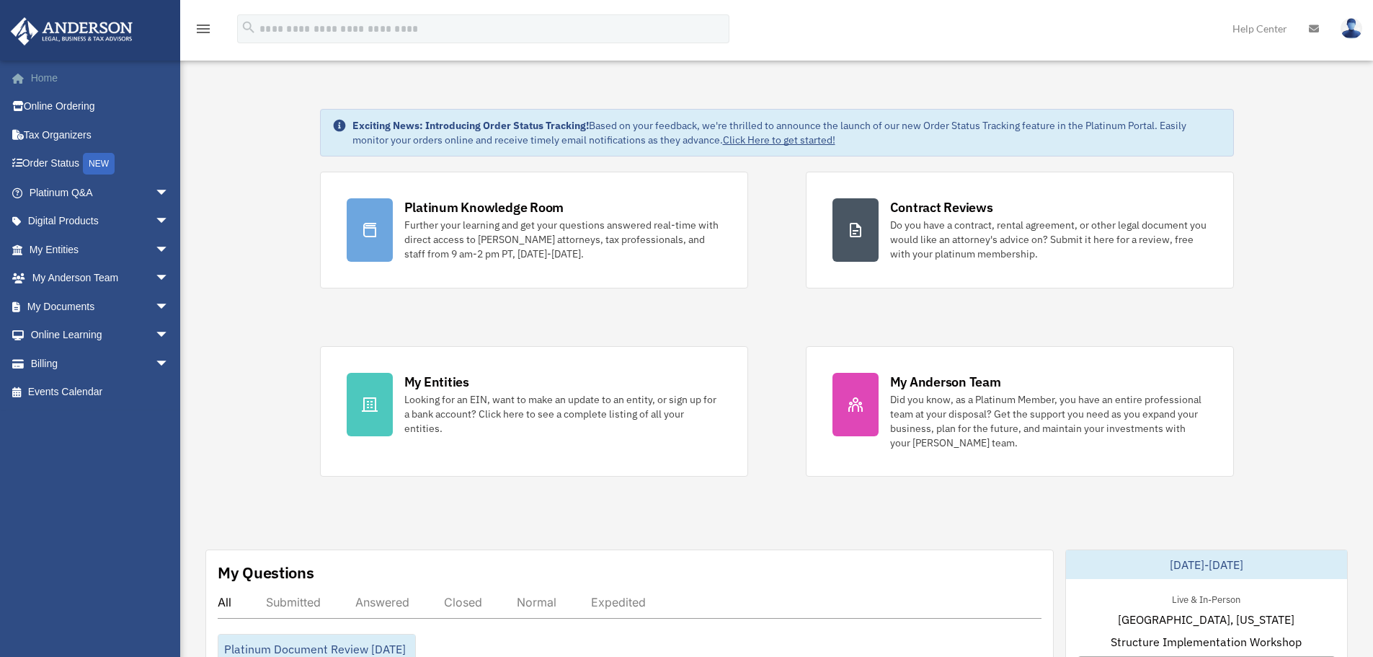
click at [48, 88] on link "Home" at bounding box center [100, 77] width 181 height 29
click at [1349, 29] on img at bounding box center [1352, 28] width 22 height 21
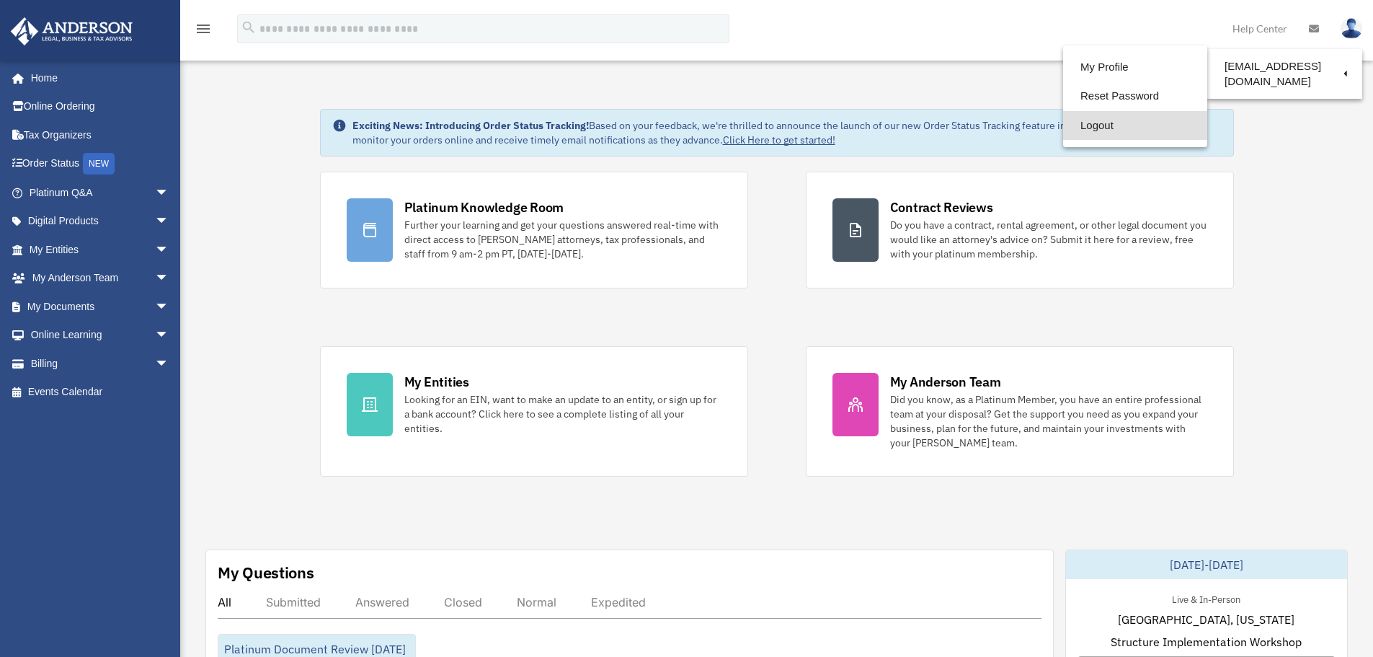
click at [1095, 129] on link "Logout" at bounding box center [1135, 126] width 144 height 30
